Goal: Navigation & Orientation: Find specific page/section

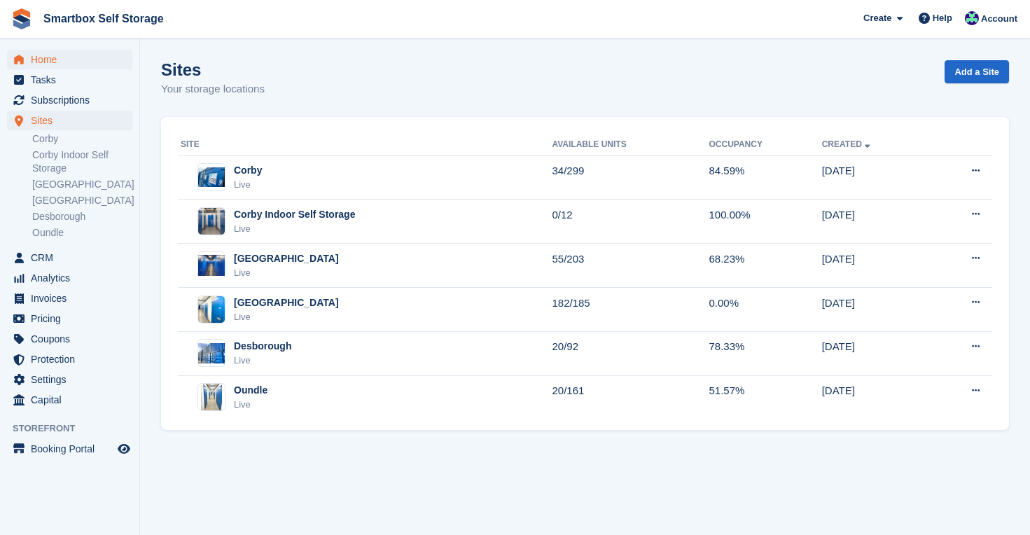
click at [59, 55] on span "Home" at bounding box center [73, 60] width 84 height 20
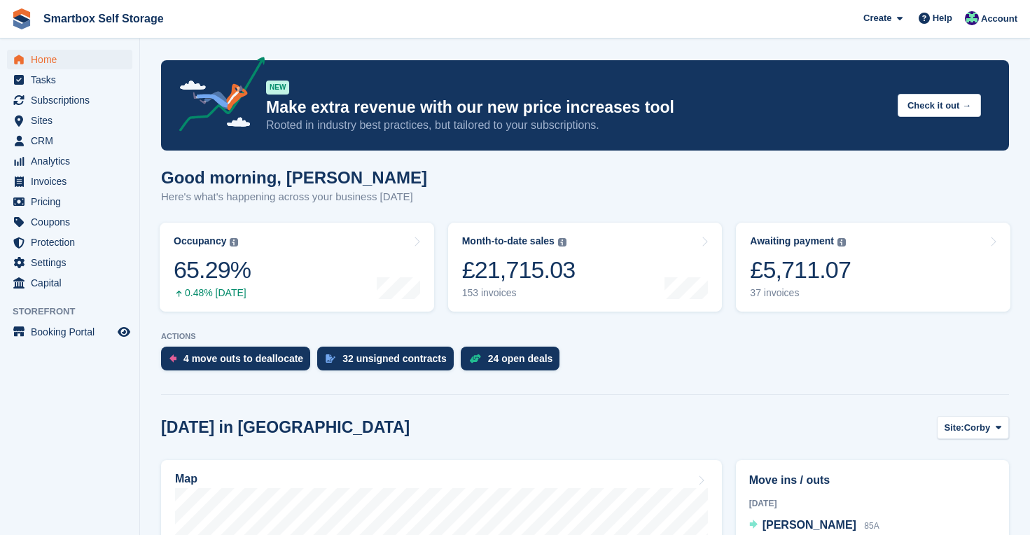
click at [44, 60] on span "Home" at bounding box center [73, 60] width 84 height 20
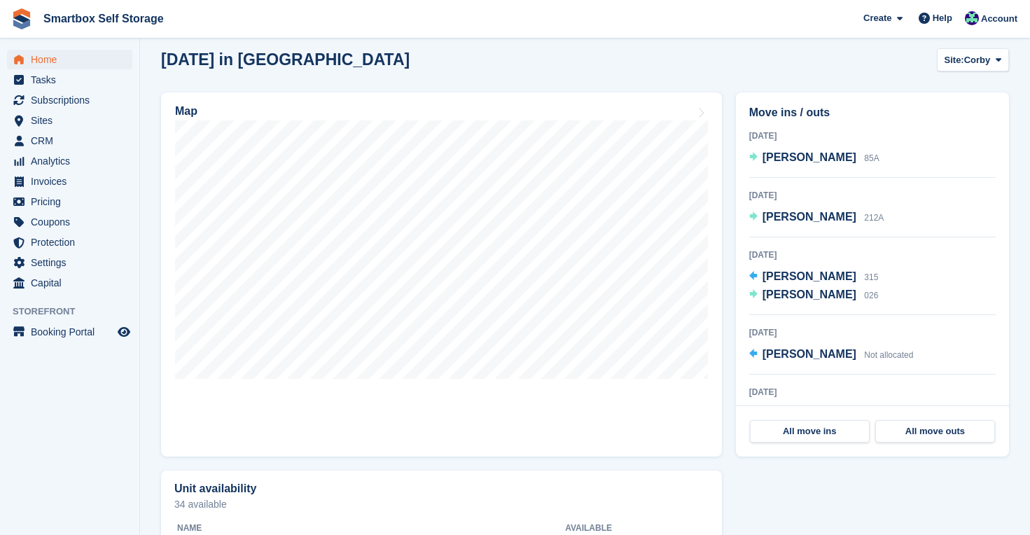
scroll to position [356, 0]
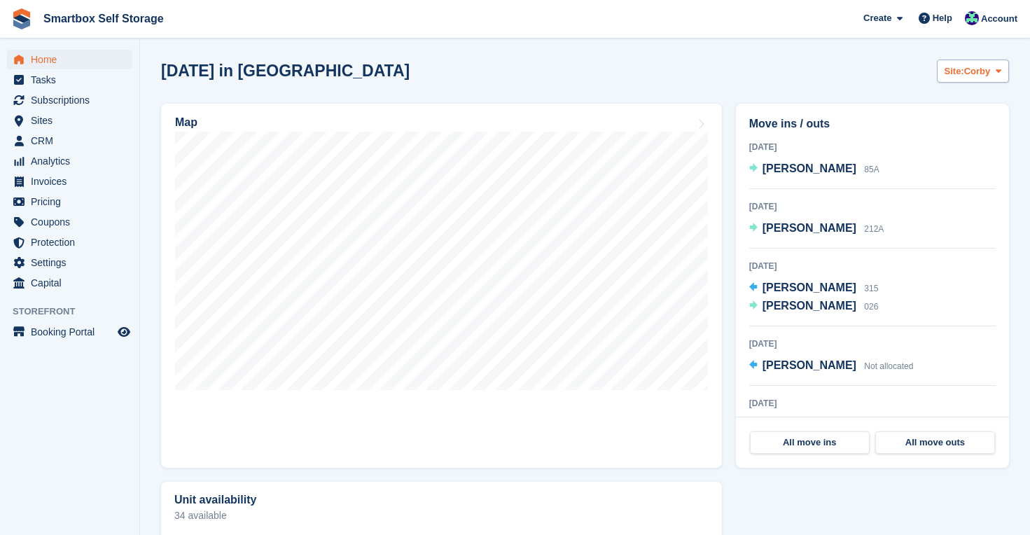
click at [962, 70] on span "Site:" at bounding box center [954, 71] width 20 height 14
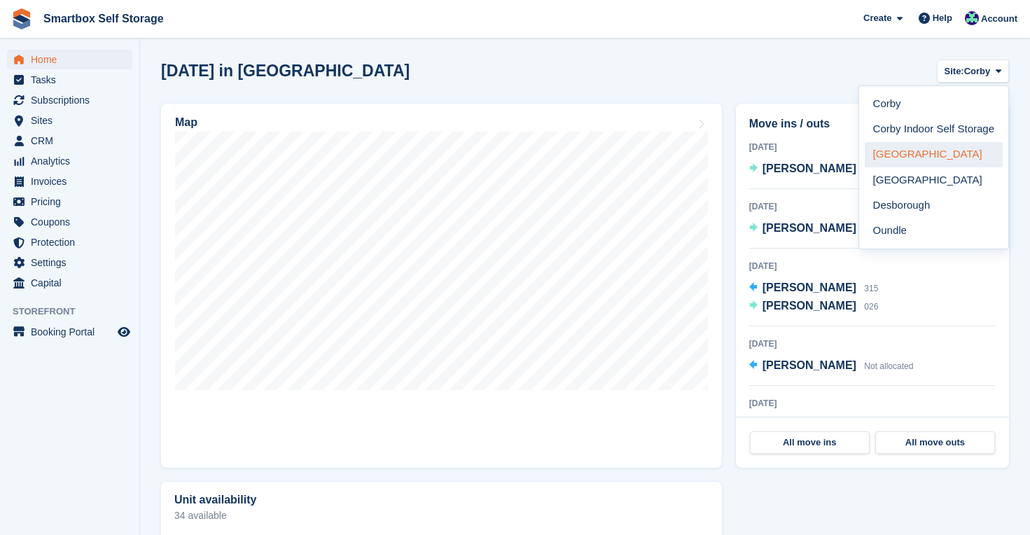
click at [915, 153] on link "[GEOGRAPHIC_DATA]" at bounding box center [933, 154] width 138 height 25
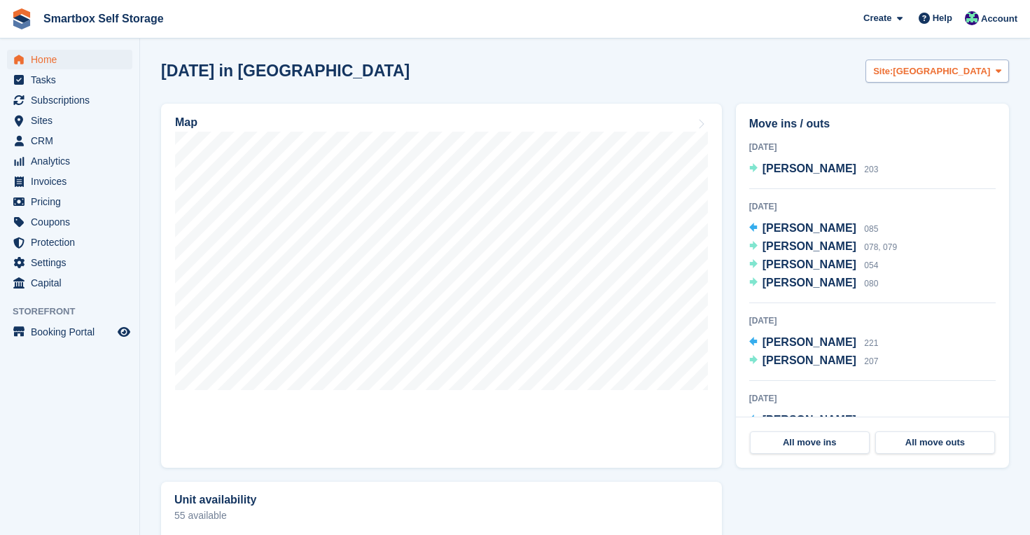
click at [958, 73] on span "[GEOGRAPHIC_DATA]" at bounding box center [940, 71] width 97 height 14
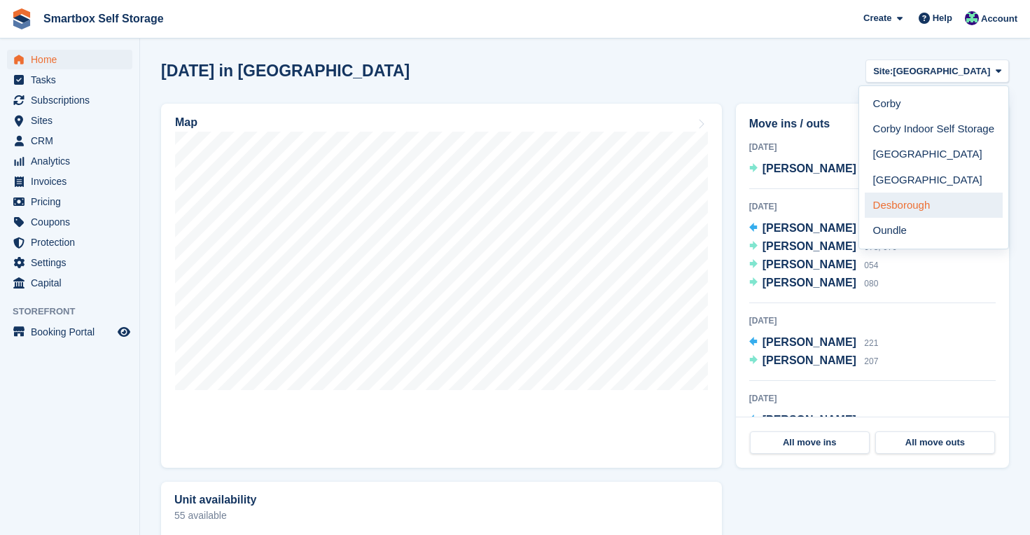
click at [925, 209] on link "Desborough" at bounding box center [933, 204] width 138 height 25
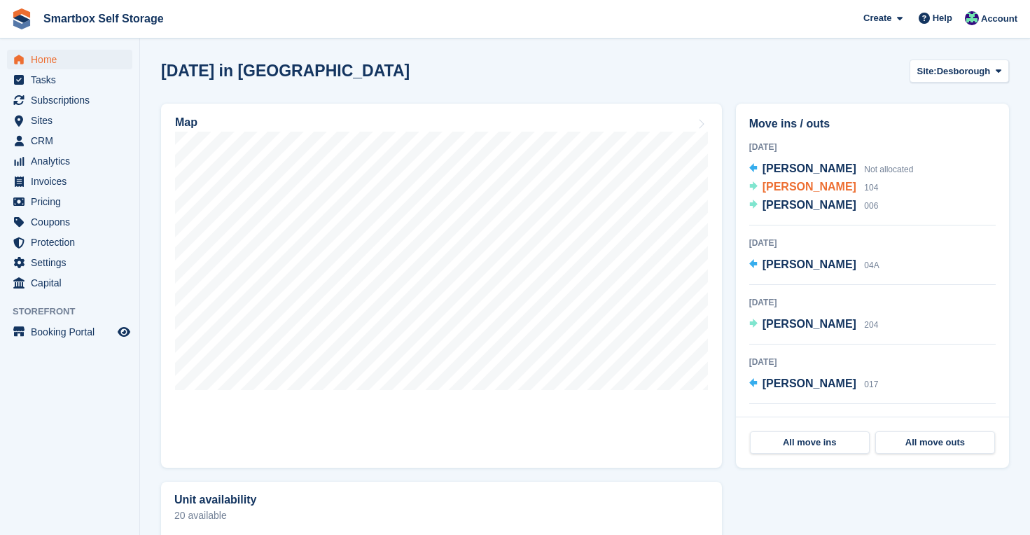
click at [817, 184] on span "Stenya Clayton" at bounding box center [809, 187] width 94 height 12
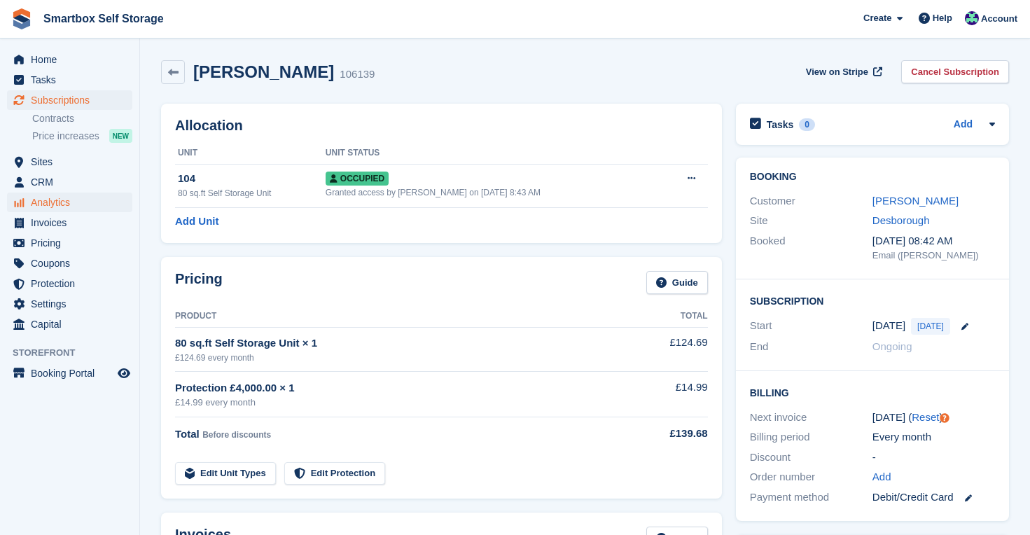
click at [53, 202] on span "Analytics" at bounding box center [73, 202] width 84 height 20
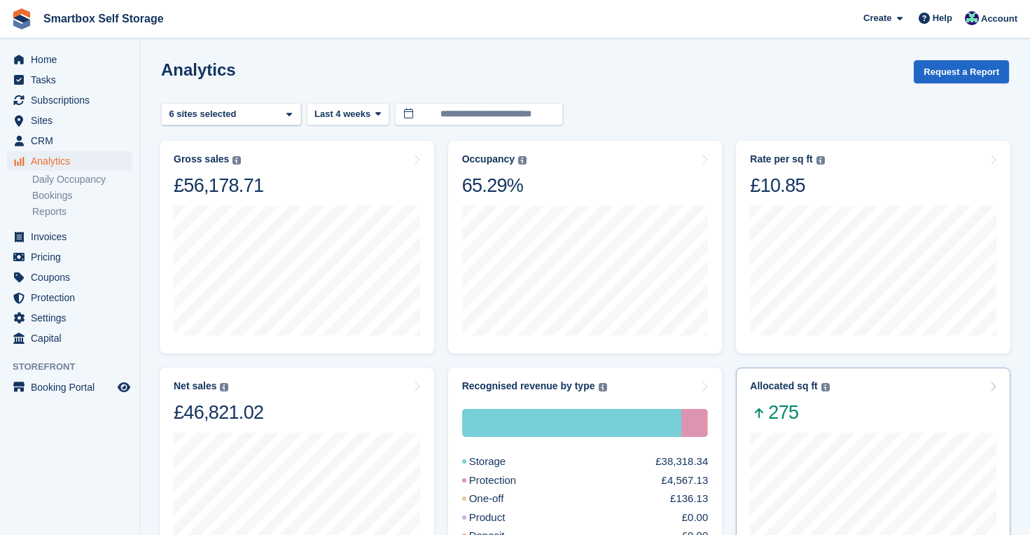
click at [875, 415] on div "Allocated sq ft The total change in allocated area from the beginning to the en…" at bounding box center [873, 402] width 246 height 44
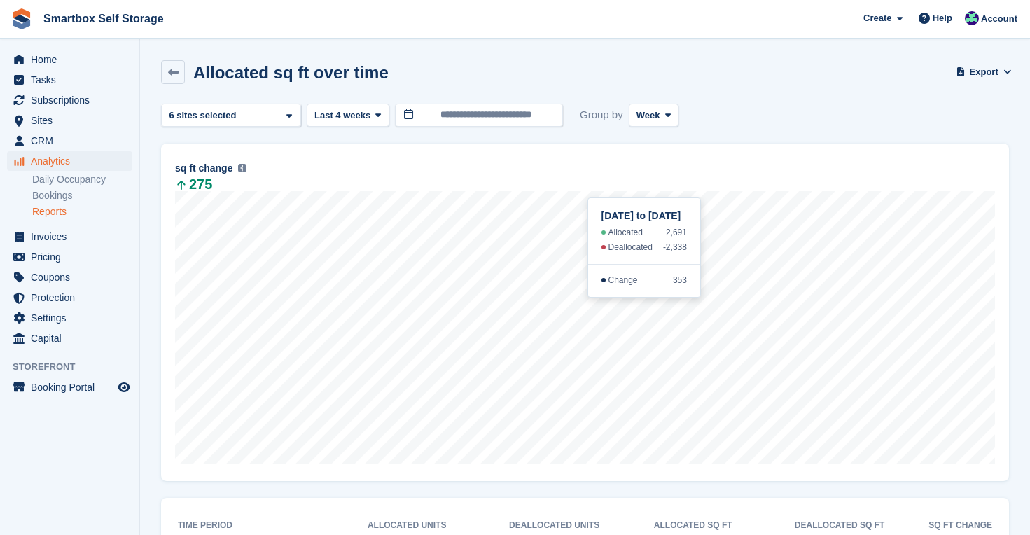
click at [666, 108] on button "Week" at bounding box center [653, 115] width 50 height 23
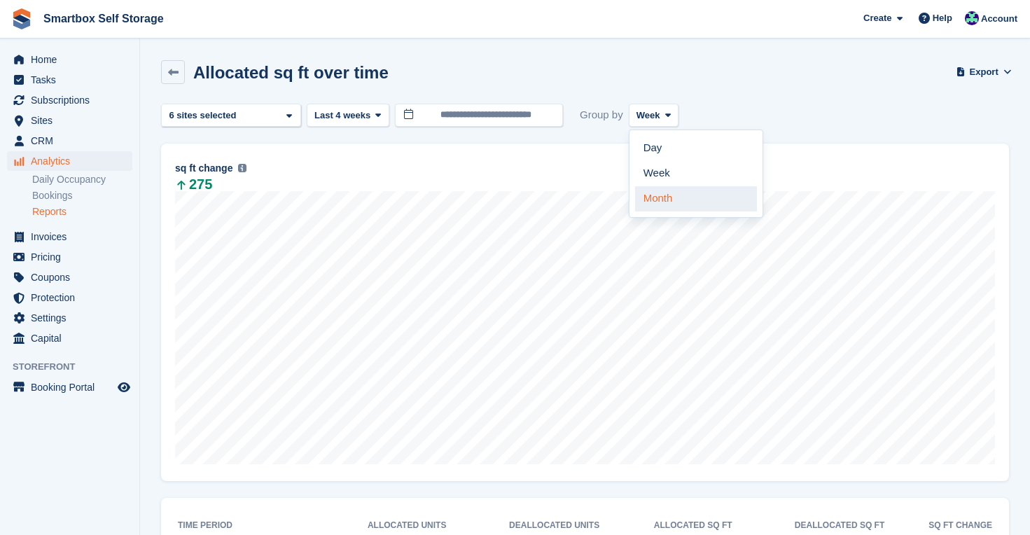
click at [673, 197] on link "Month" at bounding box center [696, 198] width 122 height 25
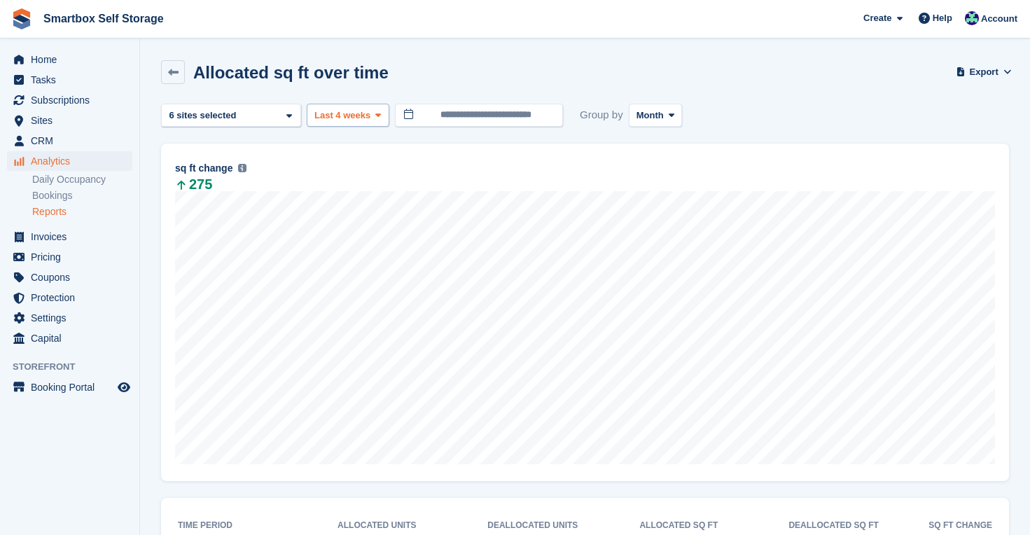
click at [374, 118] on span at bounding box center [377, 114] width 11 height 11
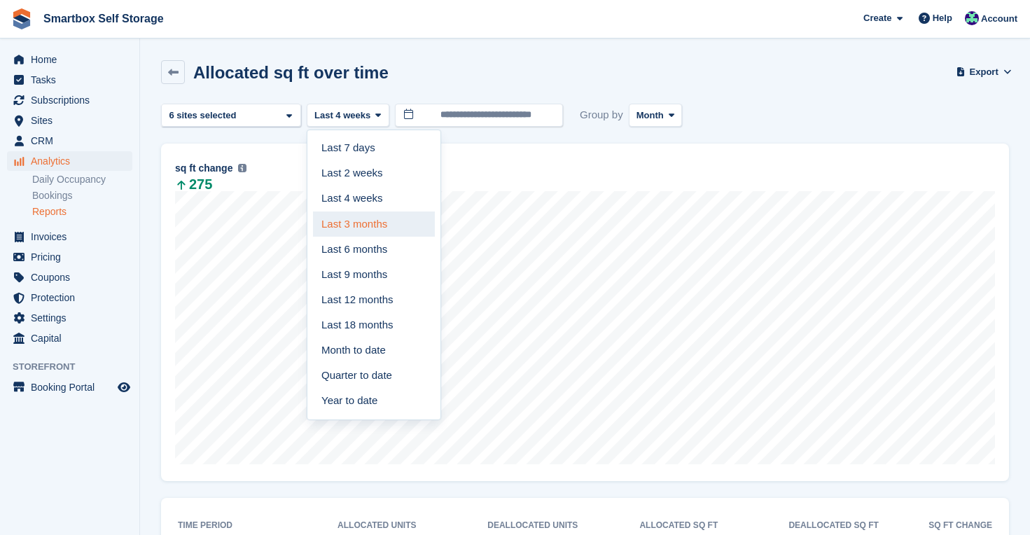
click at [367, 227] on link "Last 3 months" at bounding box center [374, 223] width 122 height 25
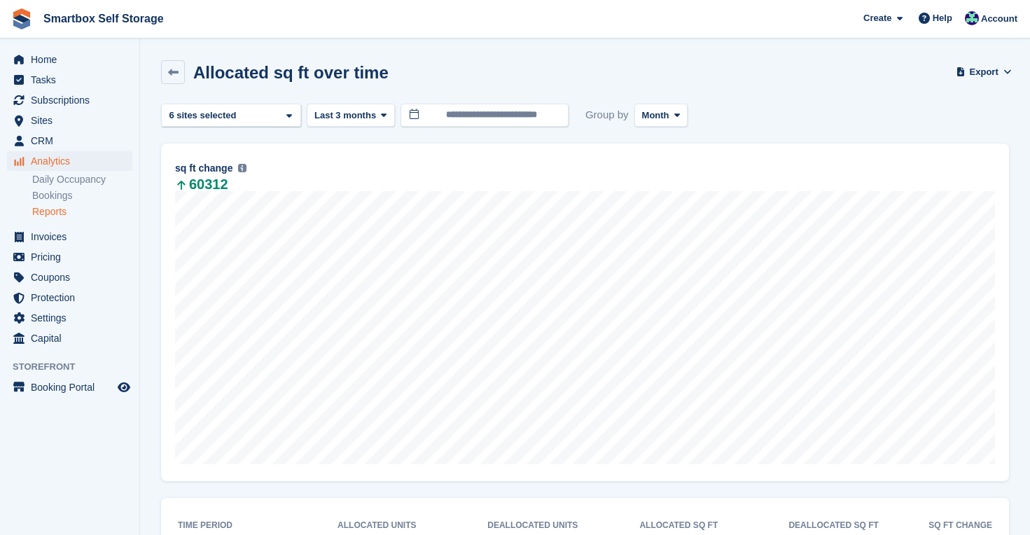
click at [46, 161] on span "Analytics" at bounding box center [73, 161] width 84 height 20
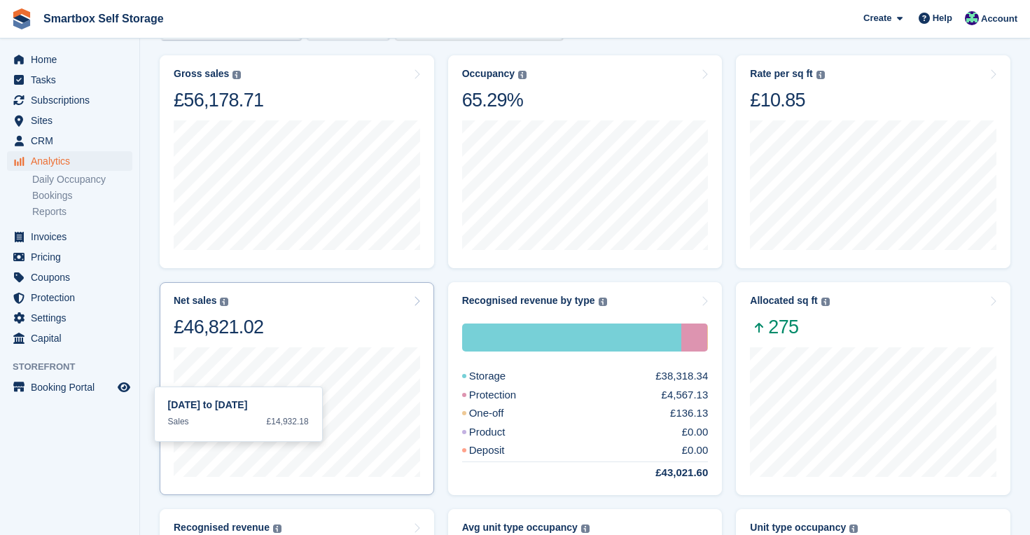
scroll to position [85, 0]
click at [312, 297] on div "Net sales The sum of all finalised invoices, after discount and excluding tax. …" at bounding box center [297, 317] width 246 height 44
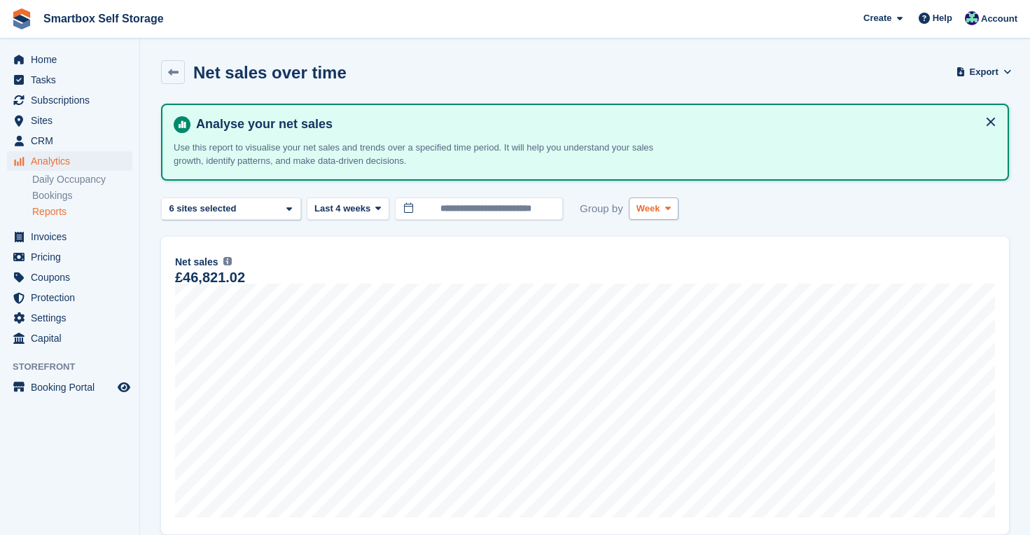
click at [656, 209] on span "Week" at bounding box center [648, 209] width 24 height 14
click at [663, 292] on link "Month" at bounding box center [696, 291] width 122 height 25
click at [380, 207] on icon at bounding box center [378, 208] width 6 height 9
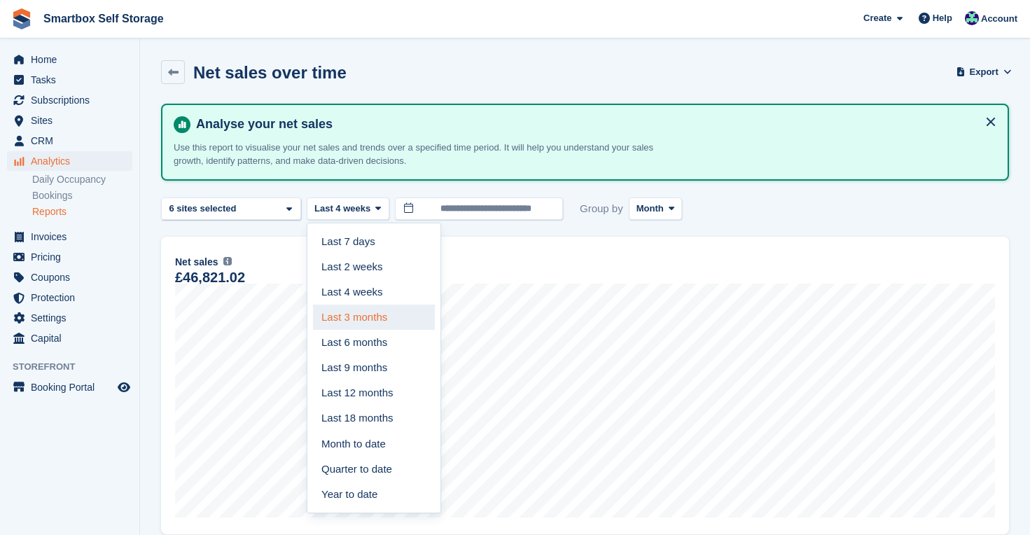
click at [383, 308] on link "Last 3 months" at bounding box center [374, 316] width 122 height 25
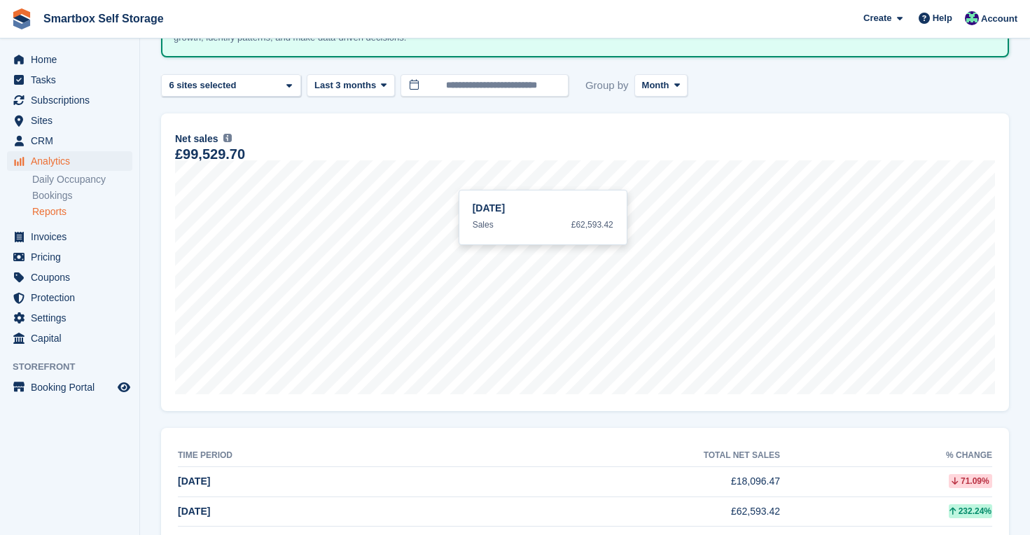
scroll to position [125, 0]
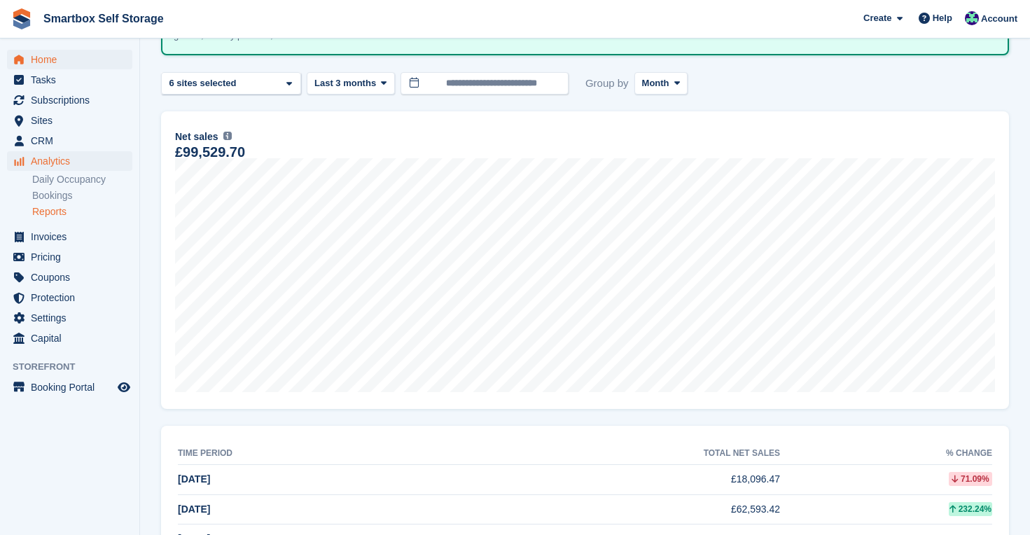
click at [55, 62] on span "Home" at bounding box center [73, 60] width 84 height 20
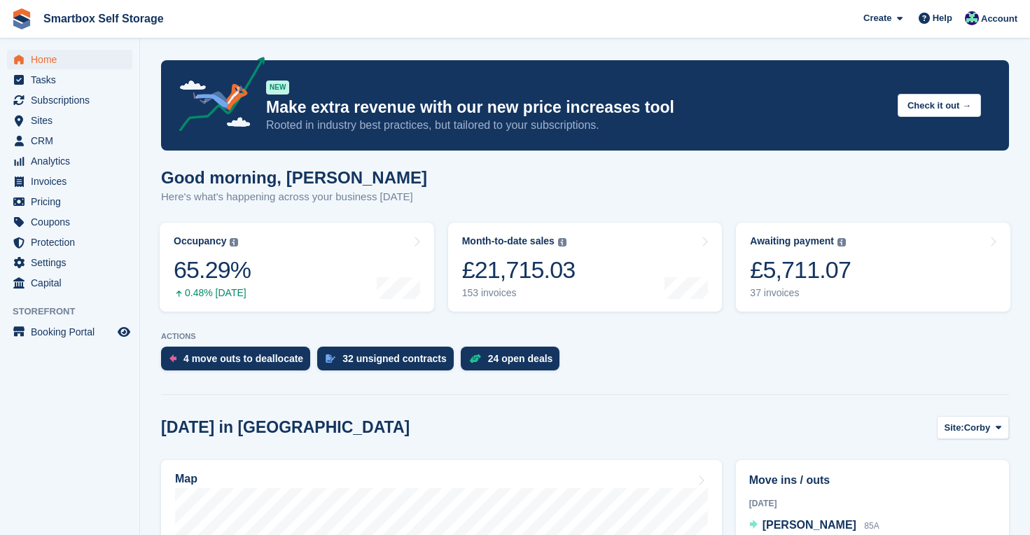
click at [53, 64] on span "Home" at bounding box center [73, 60] width 84 height 20
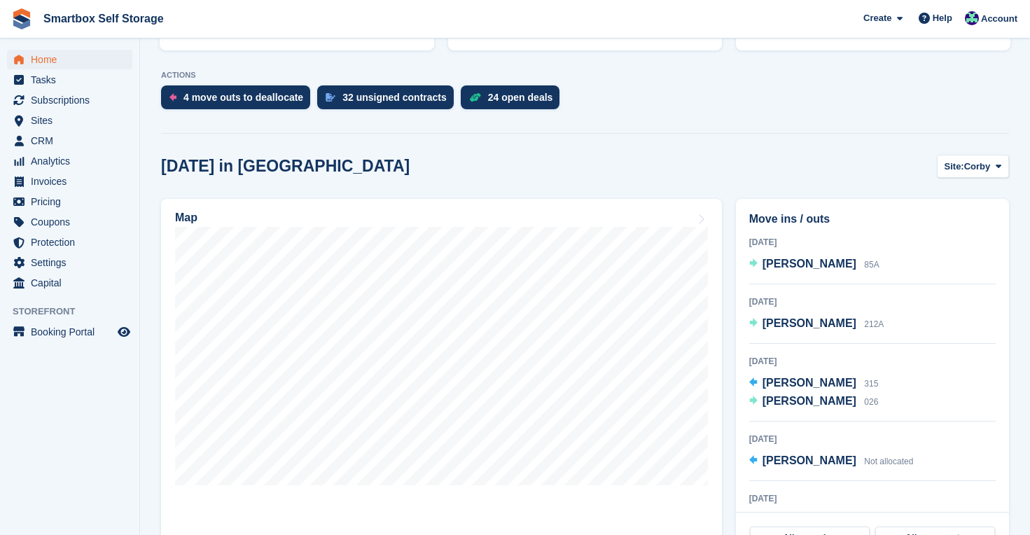
scroll to position [276, 0]
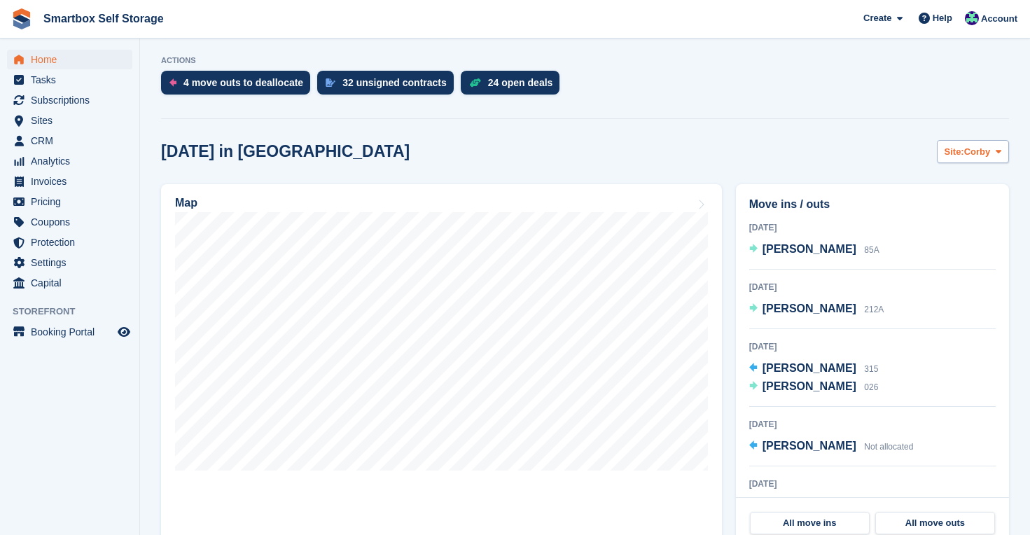
click at [987, 161] on button "Site: Corby" at bounding box center [972, 151] width 72 height 23
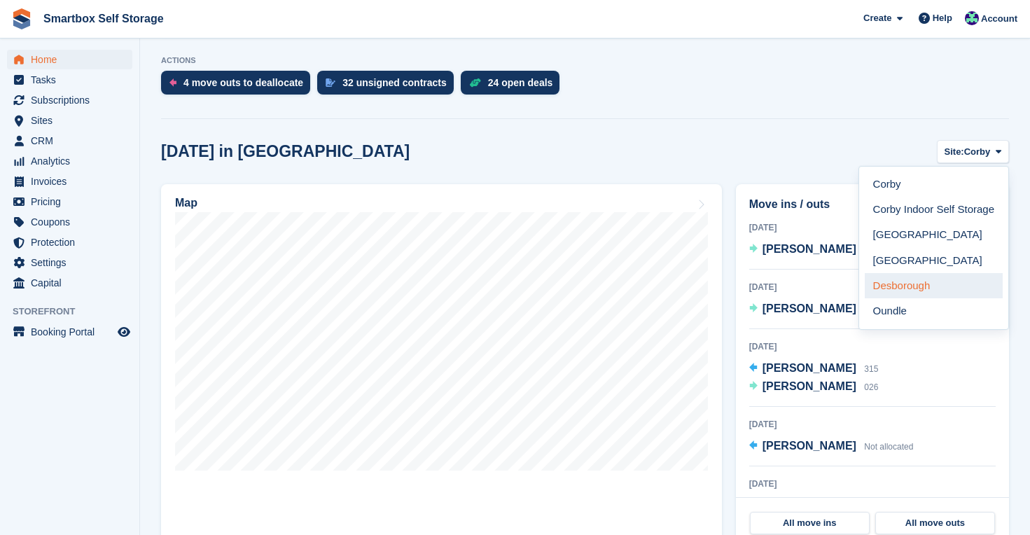
click at [930, 290] on link "Desborough" at bounding box center [933, 285] width 138 height 25
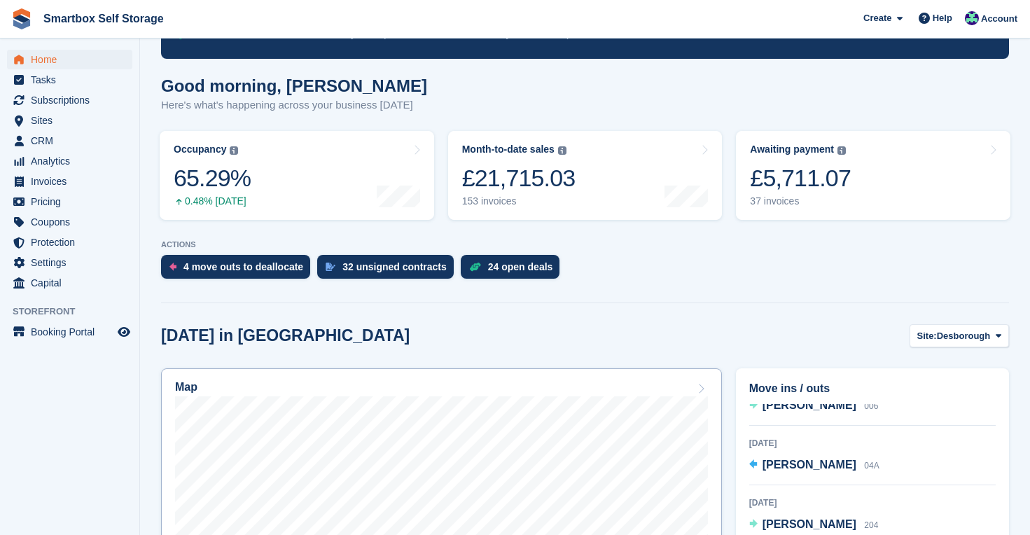
scroll to position [38, 0]
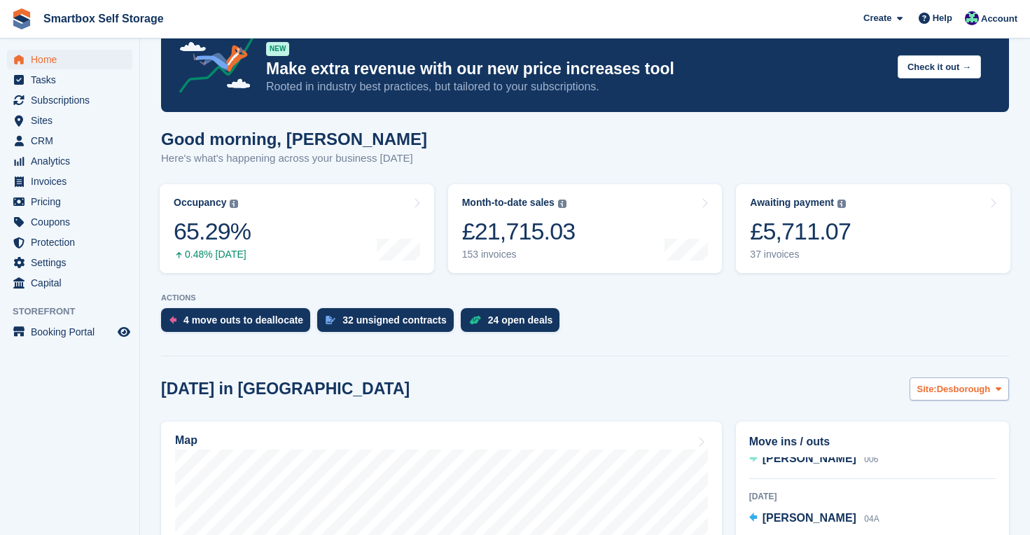
click at [973, 390] on span "Desborough" at bounding box center [963, 389] width 54 height 14
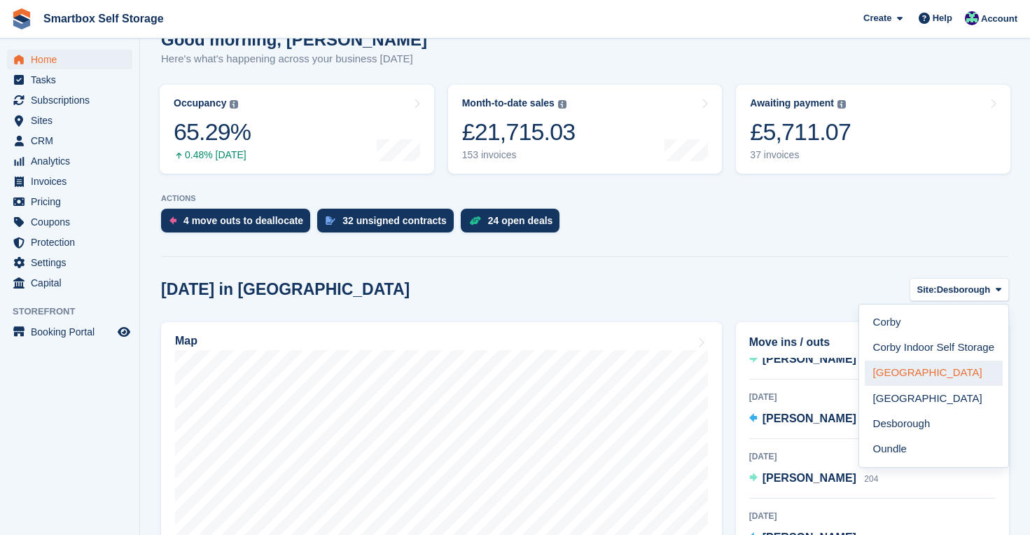
scroll to position [138, 0]
click at [887, 448] on link "Oundle" at bounding box center [933, 448] width 138 height 25
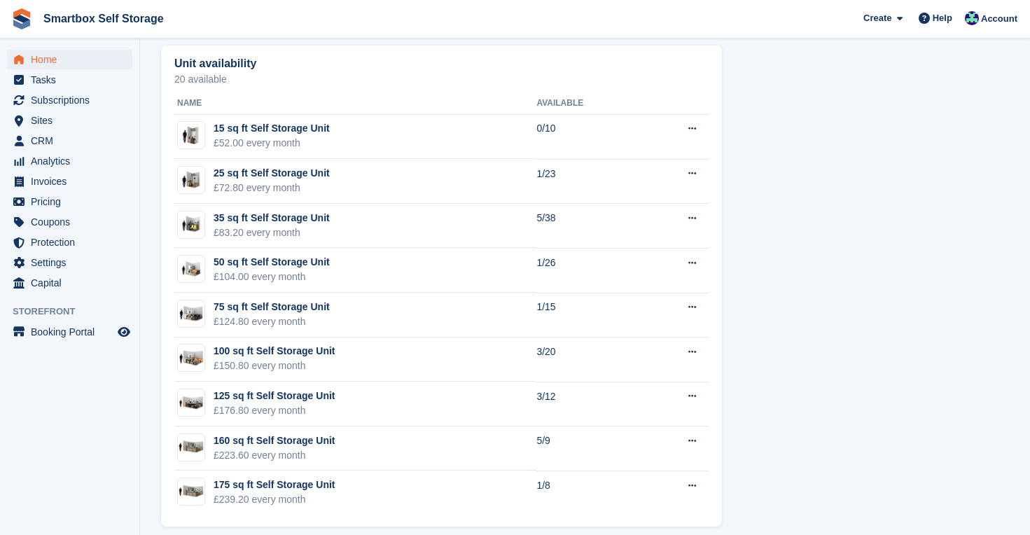
scroll to position [792, 0]
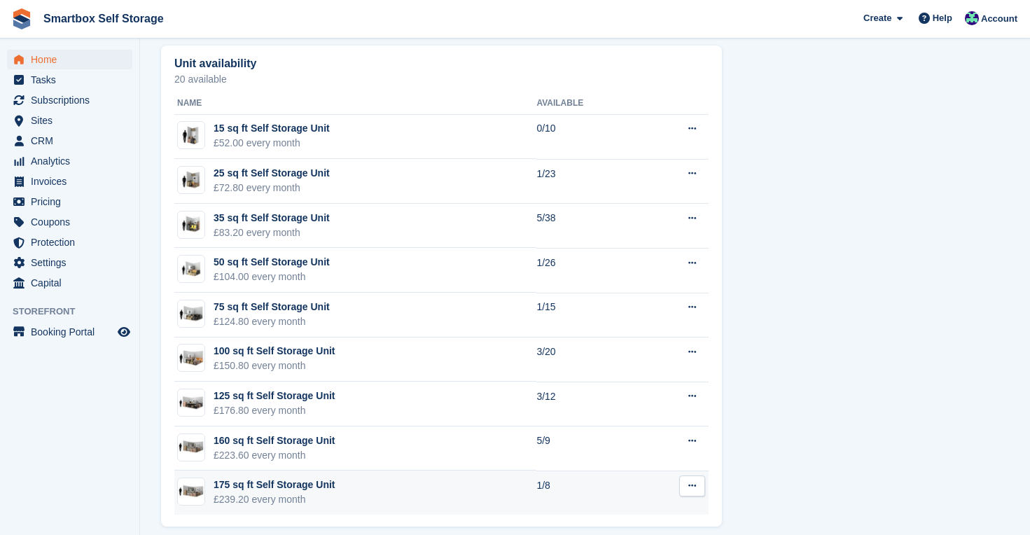
click at [316, 489] on div "175 sq ft Self Storage Unit" at bounding box center [273, 484] width 121 height 15
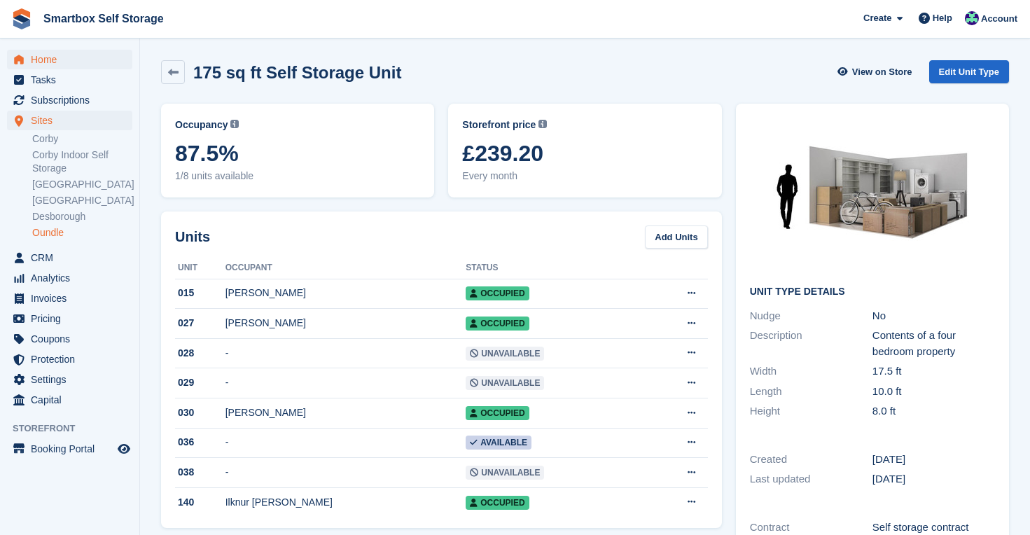
click at [45, 58] on span "Home" at bounding box center [73, 60] width 84 height 20
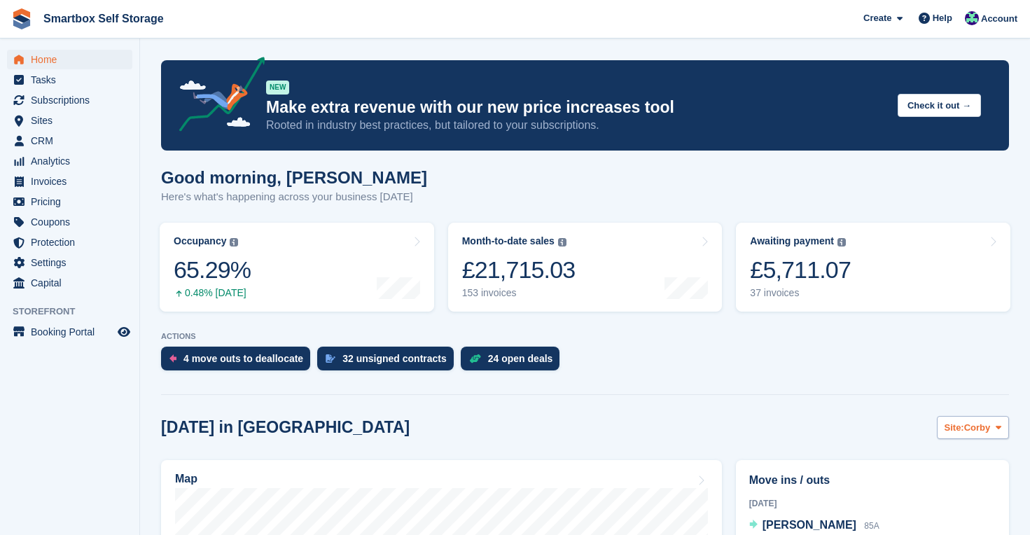
click at [997, 423] on icon at bounding box center [998, 427] width 6 height 9
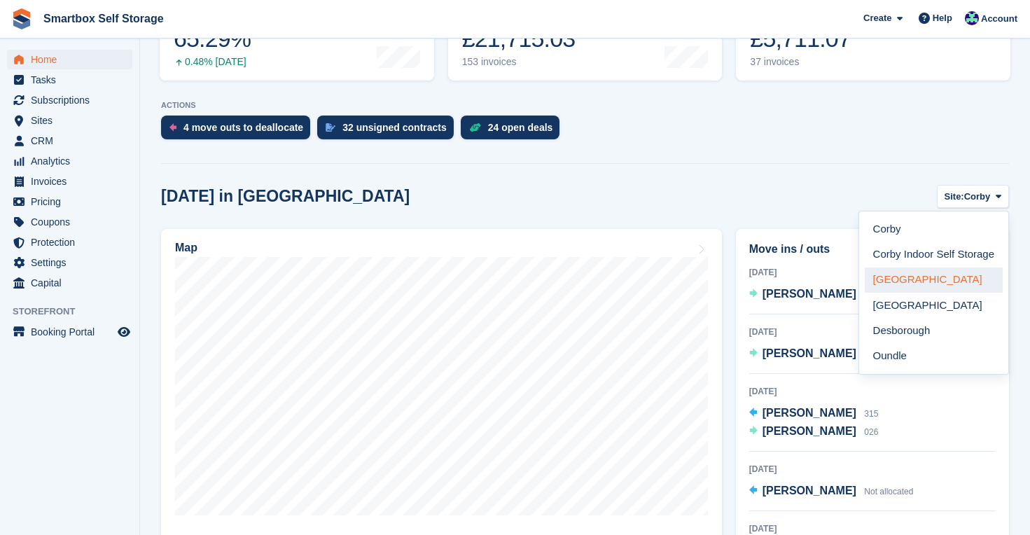
click at [923, 281] on link "[GEOGRAPHIC_DATA]" at bounding box center [933, 279] width 138 height 25
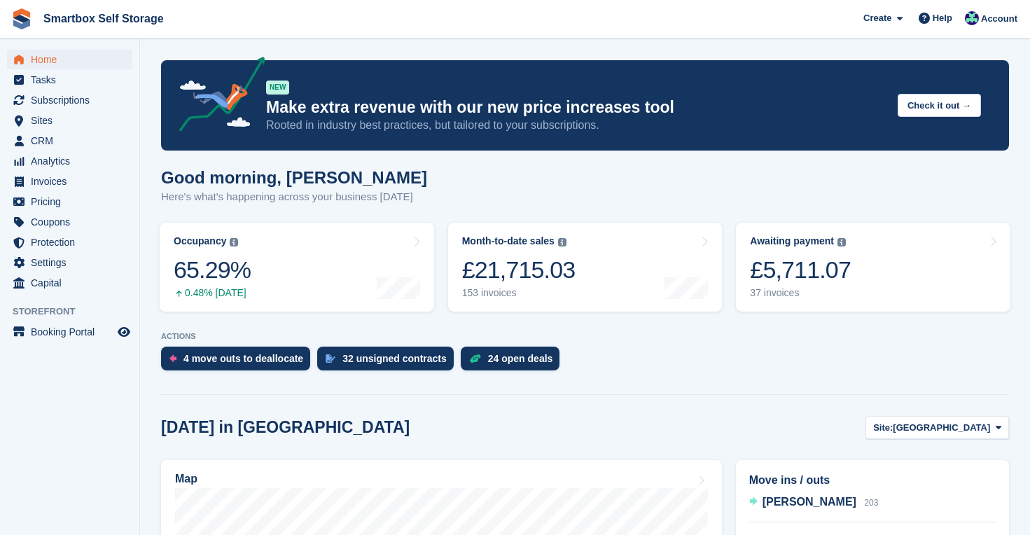
scroll to position [0, 0]
click at [50, 58] on span "Home" at bounding box center [73, 60] width 84 height 20
